Goal: Task Accomplishment & Management: Use online tool/utility

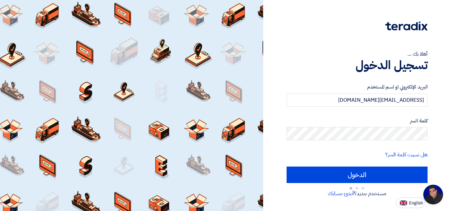
type input "Sign in"
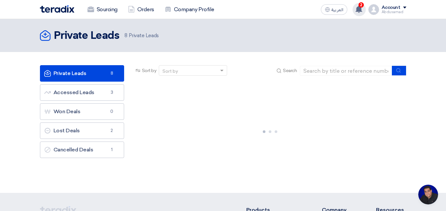
click at [361, 10] on use at bounding box center [358, 9] width 7 height 7
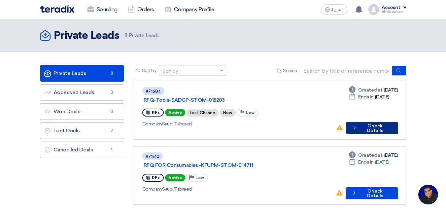
click at [370, 122] on button "Check details Check Details" at bounding box center [372, 128] width 52 height 12
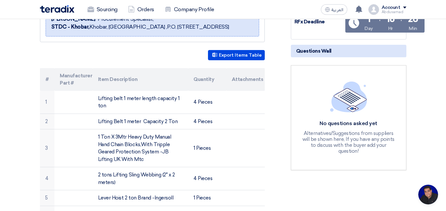
scroll to position [99, 0]
